Goal: Information Seeking & Learning: Learn about a topic

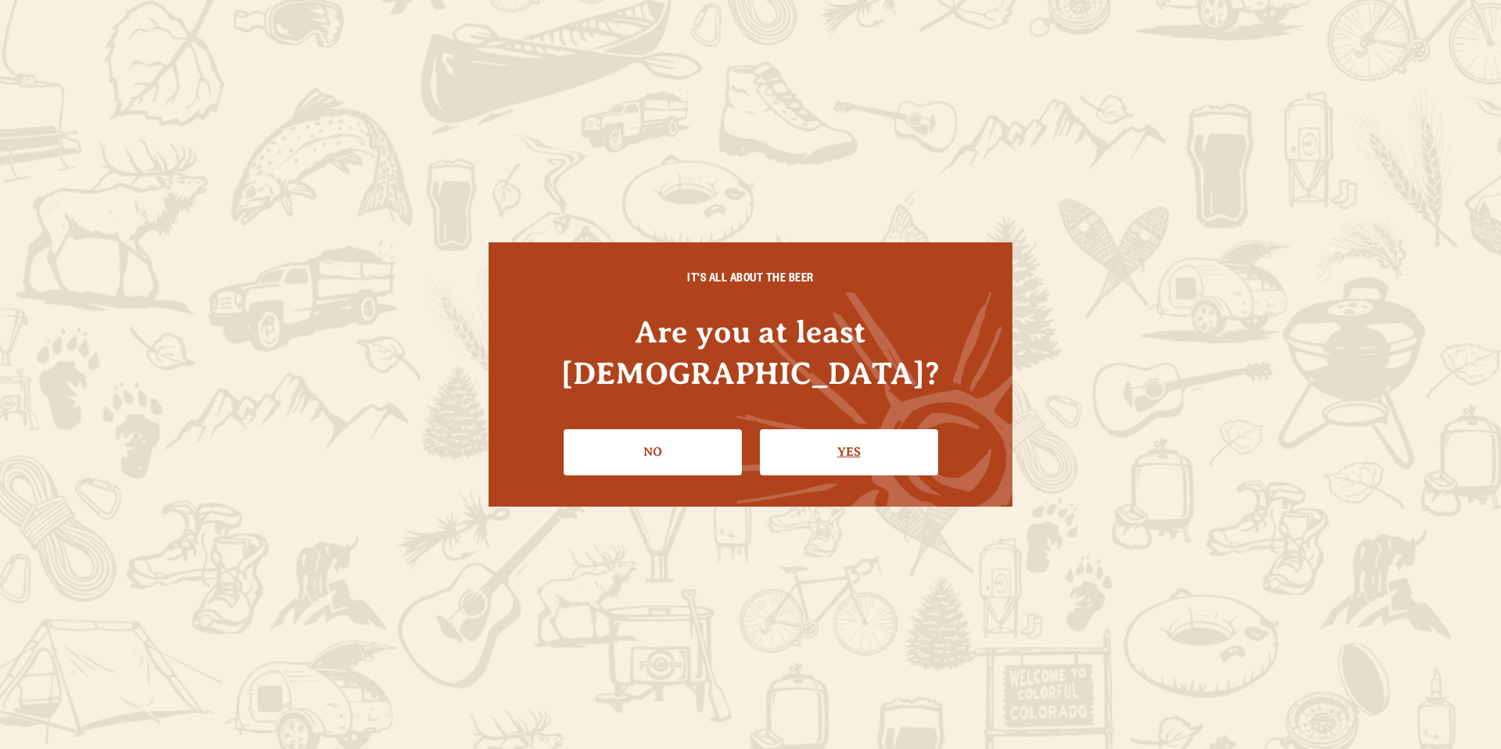
click at [850, 430] on link "Yes" at bounding box center [849, 451] width 178 height 45
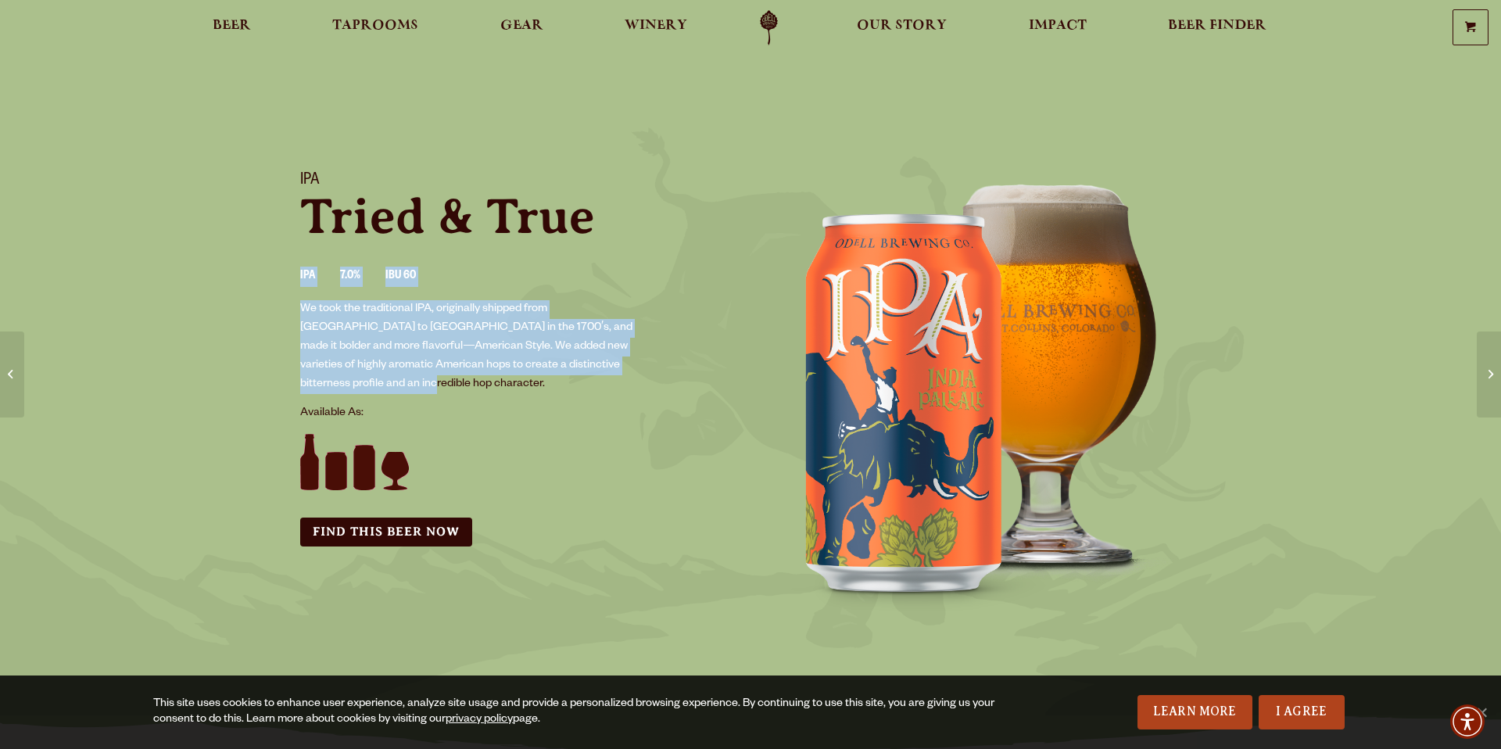
drag, startPoint x: 297, startPoint y: 267, endPoint x: 660, endPoint y: 367, distance: 376.5
click at [660, 367] on div "IPA Tried & True IPA 7.0% IBU 60 We took the traditional IPA, originally shippe…" at bounding box center [515, 358] width 469 height 413
click at [284, 248] on div "IPA Tried & True IPA 7.0% IBU 60 We took the traditional IPA, originally shippe…" at bounding box center [515, 358] width 469 height 413
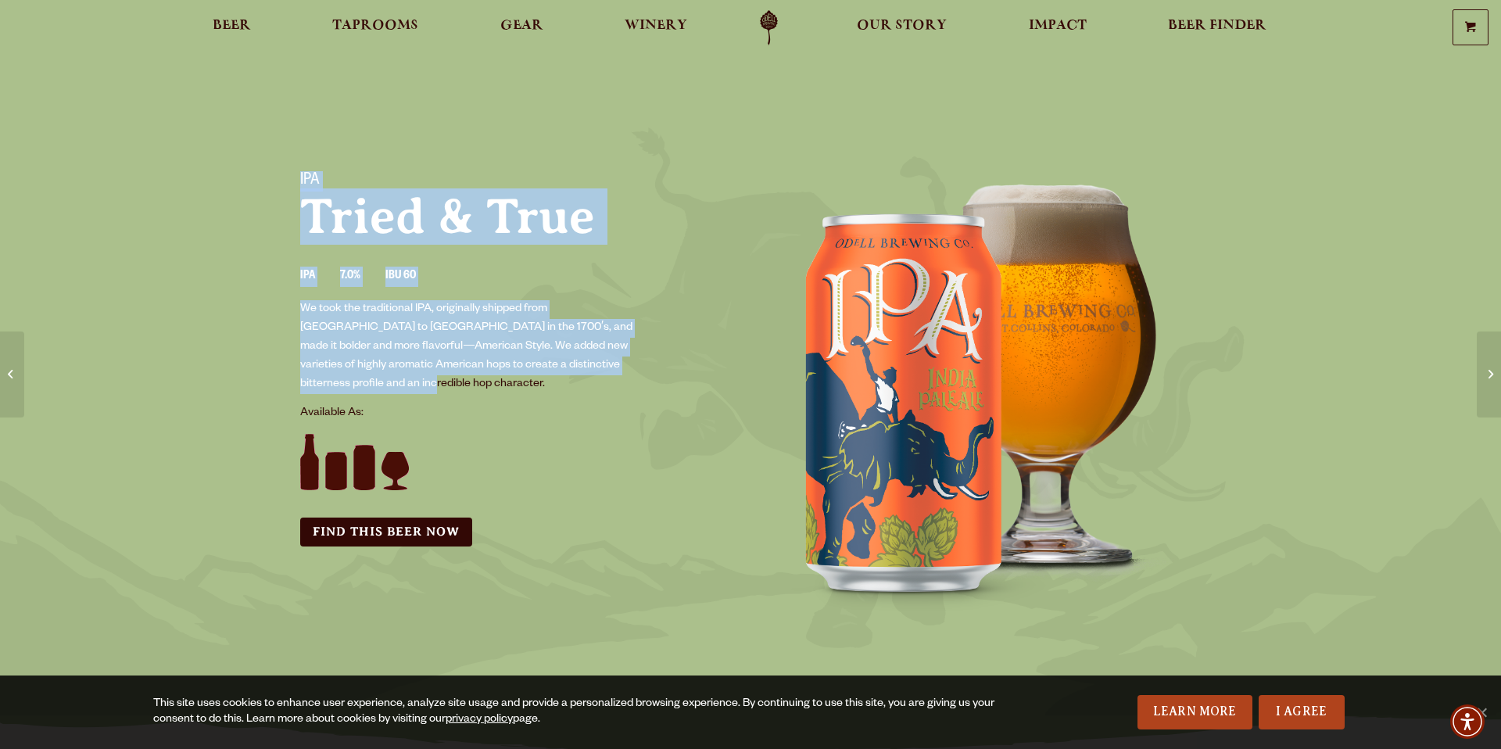
drag, startPoint x: 295, startPoint y: 173, endPoint x: 612, endPoint y: 371, distance: 373.3
click at [612, 371] on div "IPA Tried & True IPA 7.0% IBU 60 We took the traditional IPA, originally shippe…" at bounding box center [515, 358] width 469 height 413
copy div "IPA Tried & True IPA 7.0% IBU 60 We took the traditional IPA, originally shippe…"
click at [904, 30] on span "Our Story" at bounding box center [902, 26] width 90 height 13
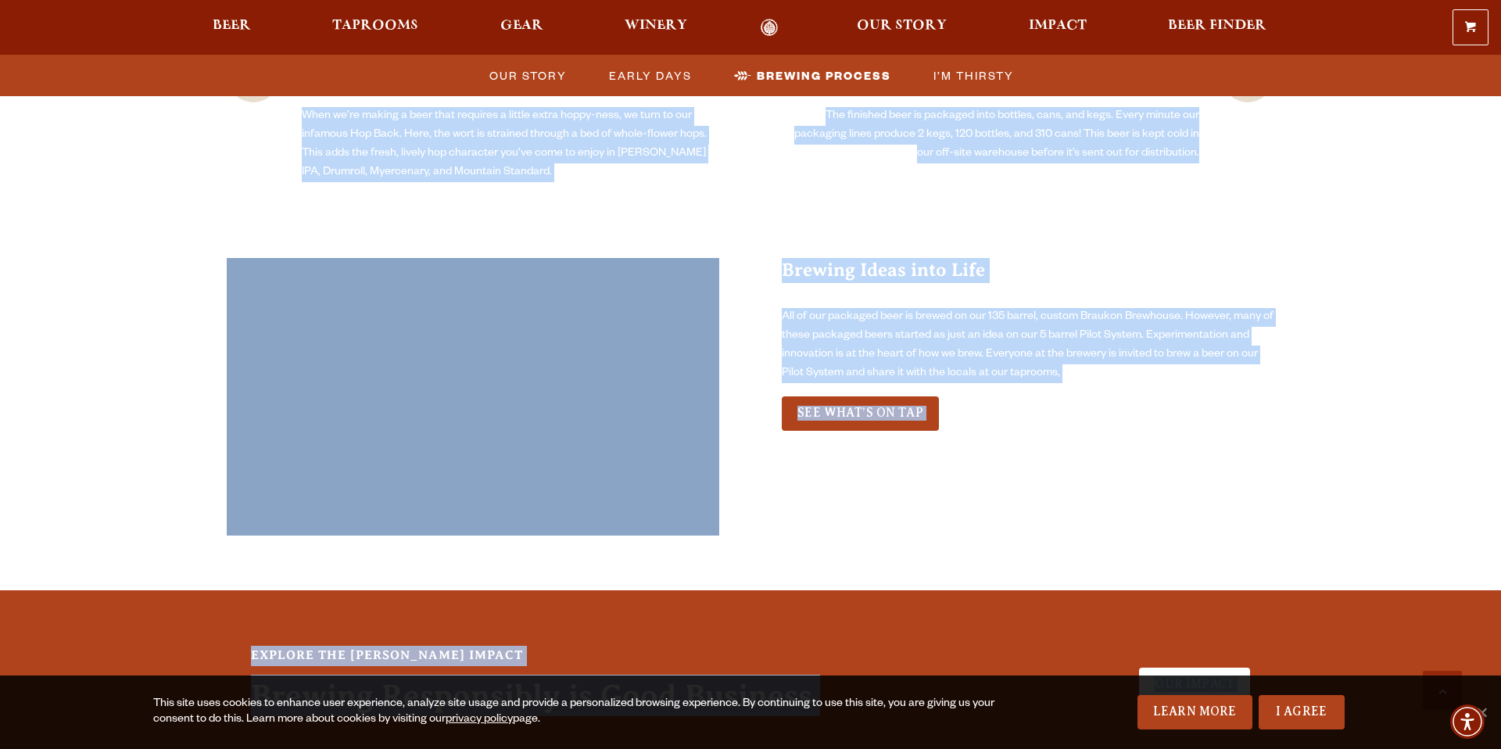
scroll to position [3543, 0]
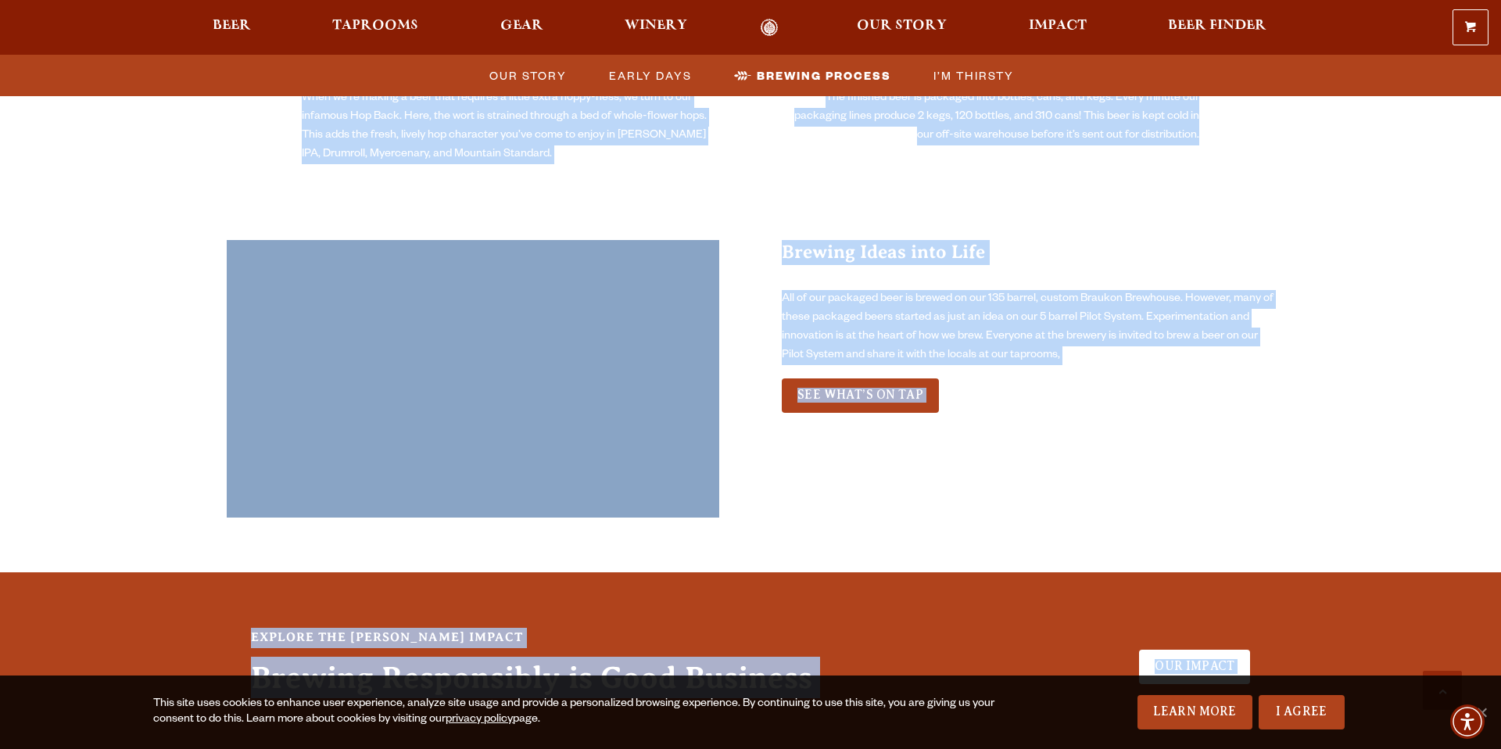
drag, startPoint x: 228, startPoint y: 205, endPoint x: 519, endPoint y: 692, distance: 567.2
copy body "LOREM IPSU DOL SITAME CO Adipisc el 1964, Seddo Eiusmod tem incidid ut Labo Etd…"
